Goal: Information Seeking & Learning: Learn about a topic

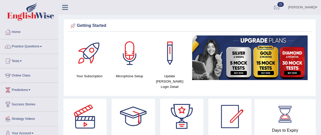
click at [37, 46] on link "Practice Questions" at bounding box center [29, 46] width 58 height 13
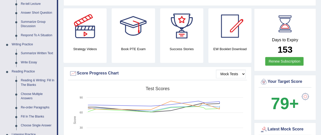
scroll to position [101, 0]
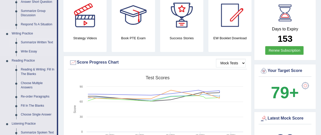
click at [38, 43] on link "Summarize Written Text" at bounding box center [38, 42] width 38 height 9
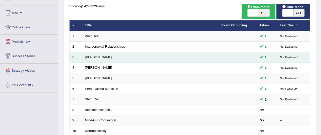
scroll to position [101, 0]
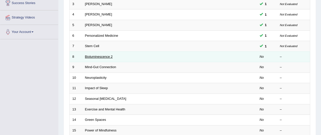
click at [98, 57] on link "Bioluminescence 2" at bounding box center [99, 57] width 28 height 4
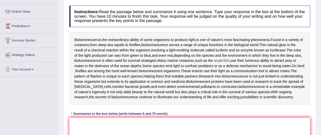
scroll to position [76, 0]
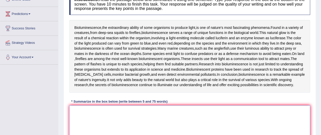
click at [83, 115] on textarea at bounding box center [189, 130] width 241 height 49
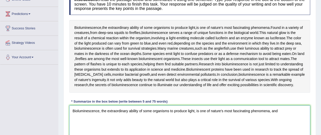
type textarea "Bioluminescence, the extraordinary ability of some organisms to produce light, …"
